Goal: Use online tool/utility: Use online tool/utility

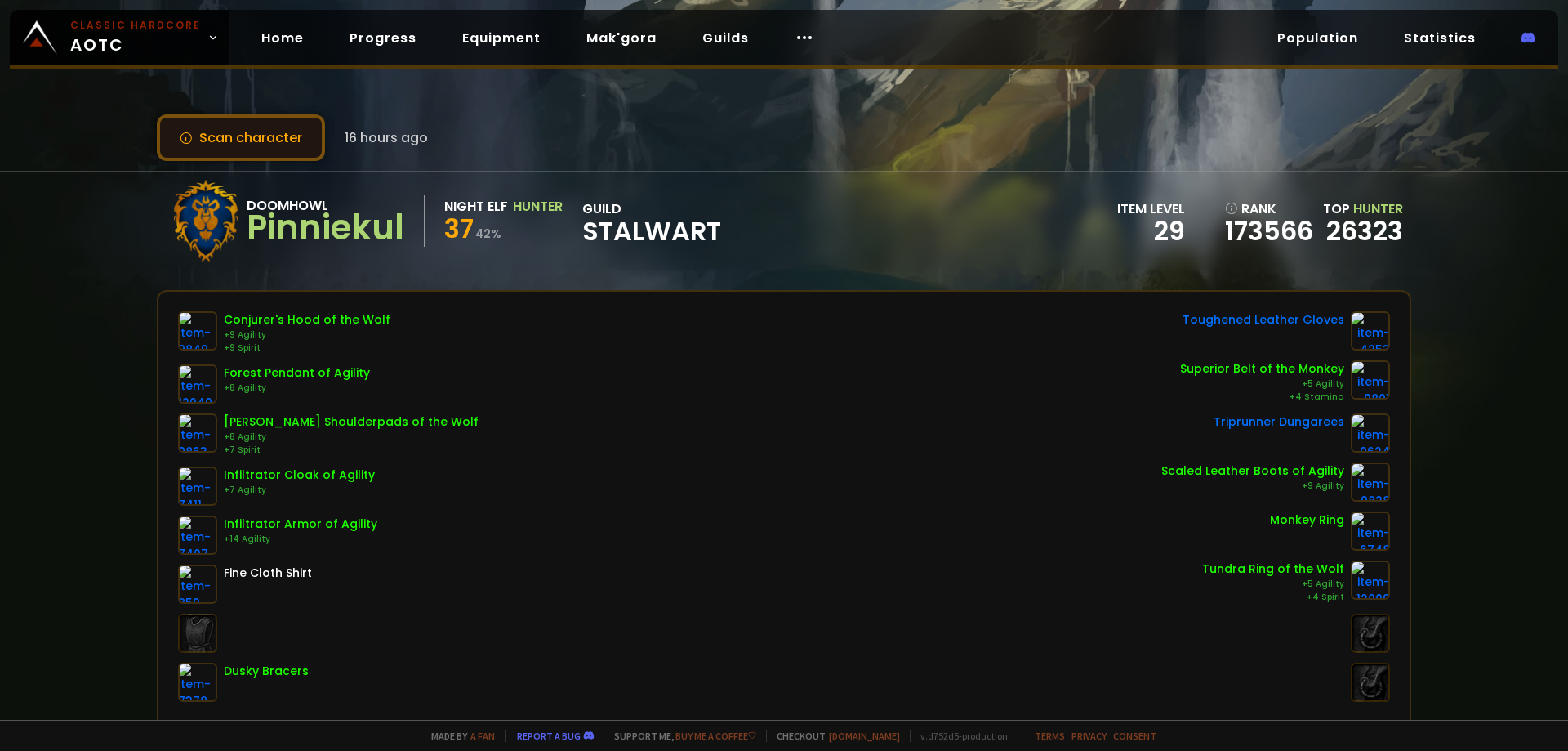
click at [223, 148] on button "Scan character" at bounding box center [240, 137] width 168 height 46
click at [243, 138] on button "Scan character" at bounding box center [240, 137] width 168 height 46
